Goal: Task Accomplishment & Management: Use online tool/utility

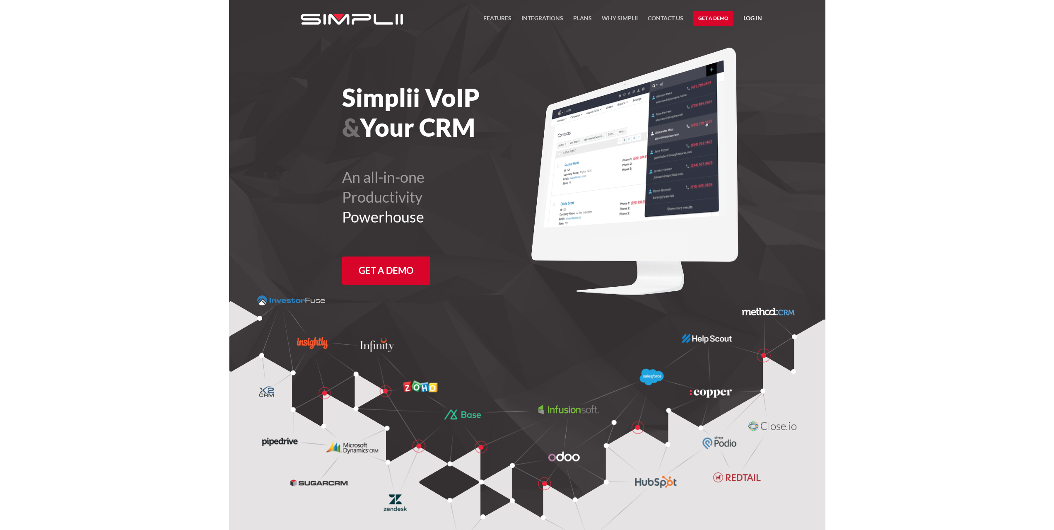
click at [750, 15] on link "Log in" at bounding box center [752, 19] width 19 height 12
click at [725, 42] on link "Manager Portal" at bounding box center [731, 42] width 53 height 13
click at [729, 41] on link "Manager Portal" at bounding box center [731, 42] width 53 height 13
click at [724, 54] on link "Payment Portal" at bounding box center [731, 56] width 51 height 13
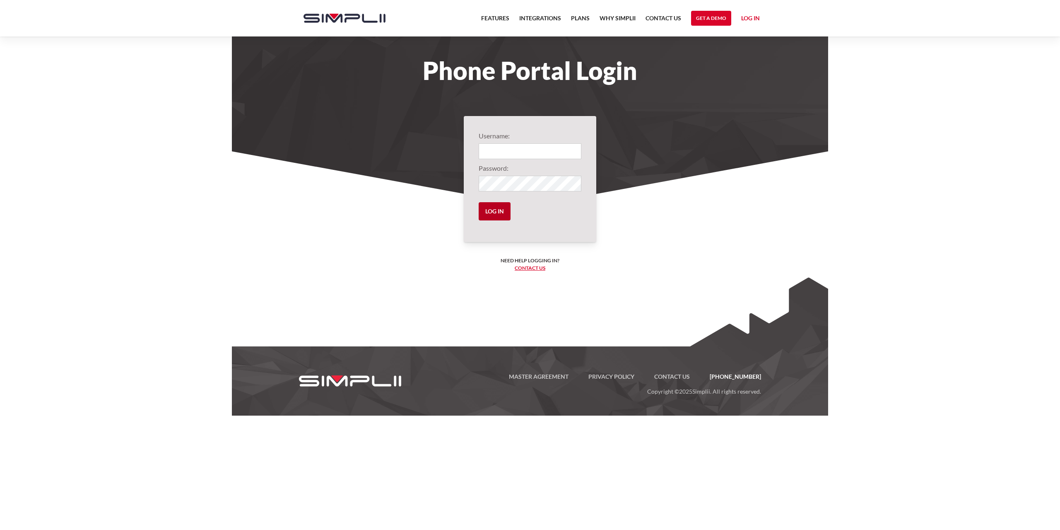
type input "1003@bibianalaw"
click at [497, 209] on input "Log in" at bounding box center [495, 211] width 32 height 18
click at [494, 212] on input "Log in" at bounding box center [495, 211] width 32 height 18
click at [490, 211] on input "Log in" at bounding box center [495, 211] width 32 height 18
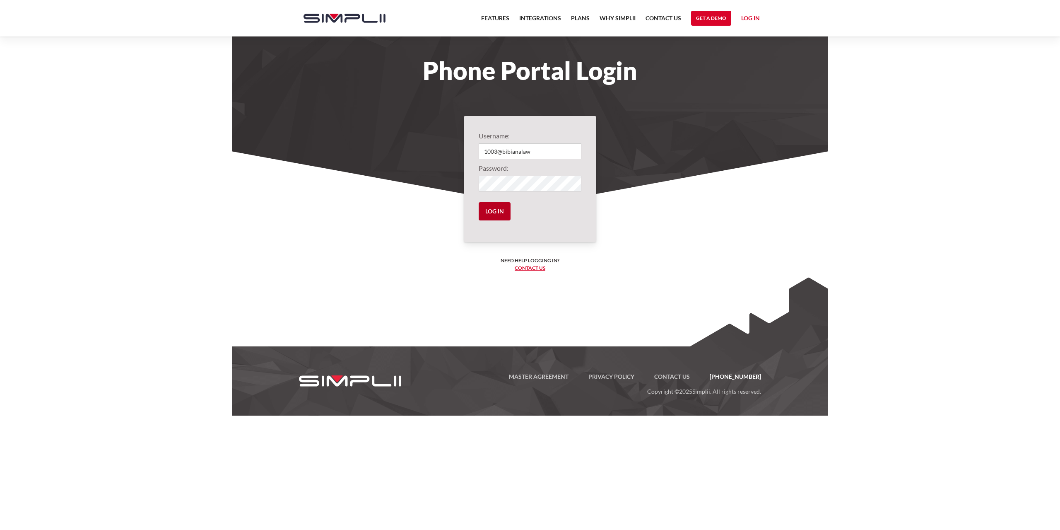
click at [490, 211] on input "Log in" at bounding box center [495, 211] width 32 height 18
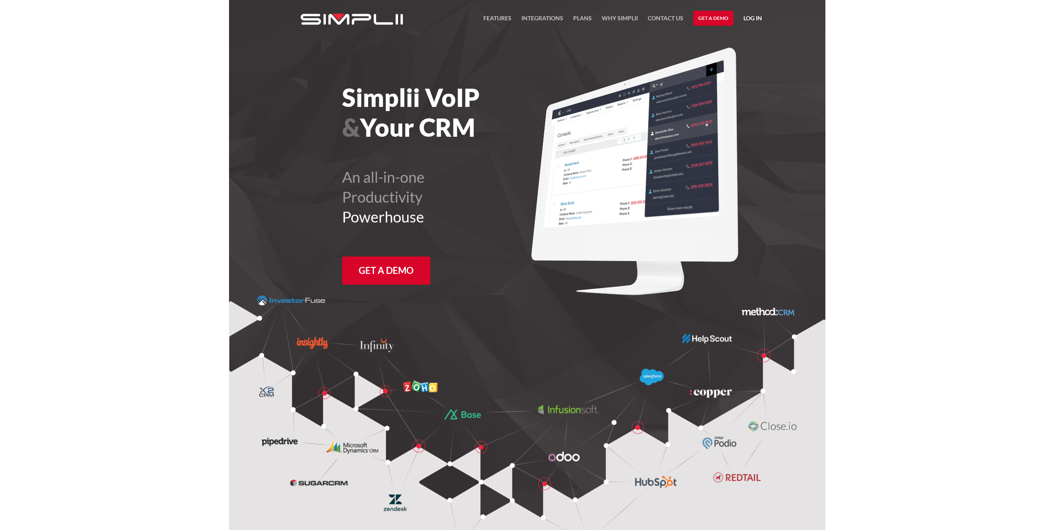
click at [751, 13] on link "Log in" at bounding box center [752, 19] width 19 height 12
click at [730, 43] on link "Manager Portal" at bounding box center [731, 42] width 53 height 13
